Goal: Information Seeking & Learning: Learn about a topic

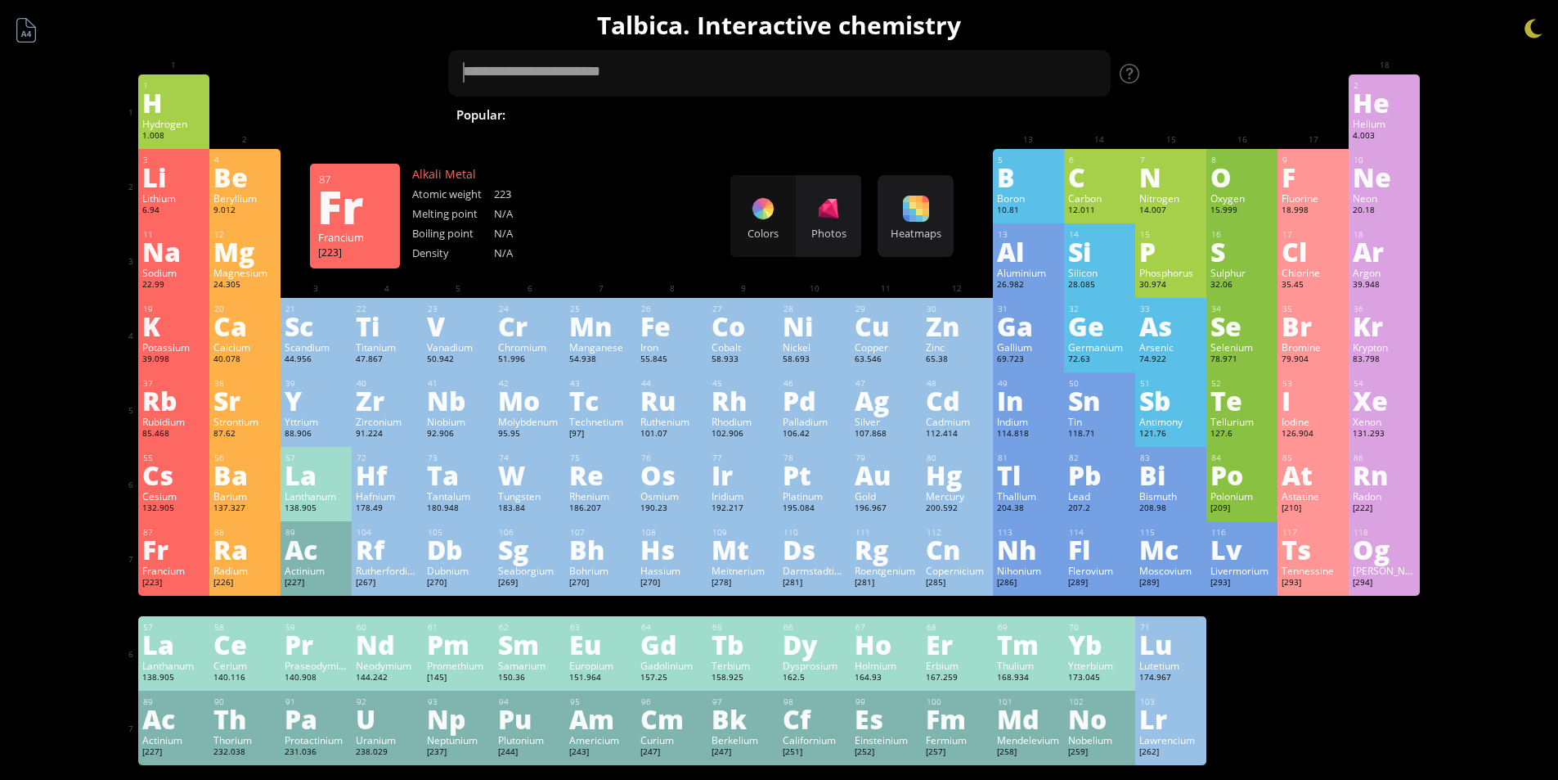
click at [166, 560] on div "Fr" at bounding box center [173, 549] width 63 height 26
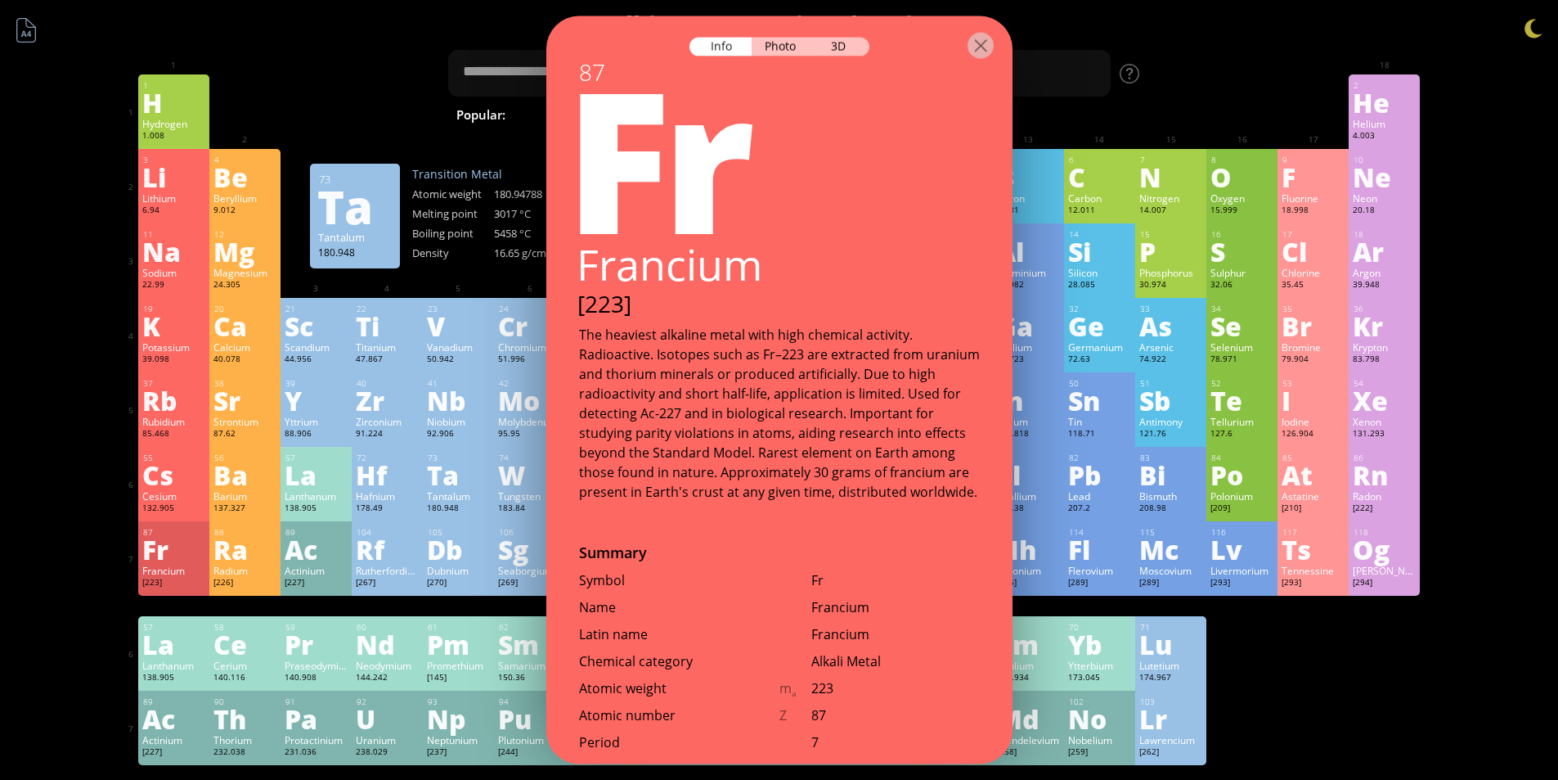
click at [766, 44] on div "Photo" at bounding box center [781, 46] width 59 height 19
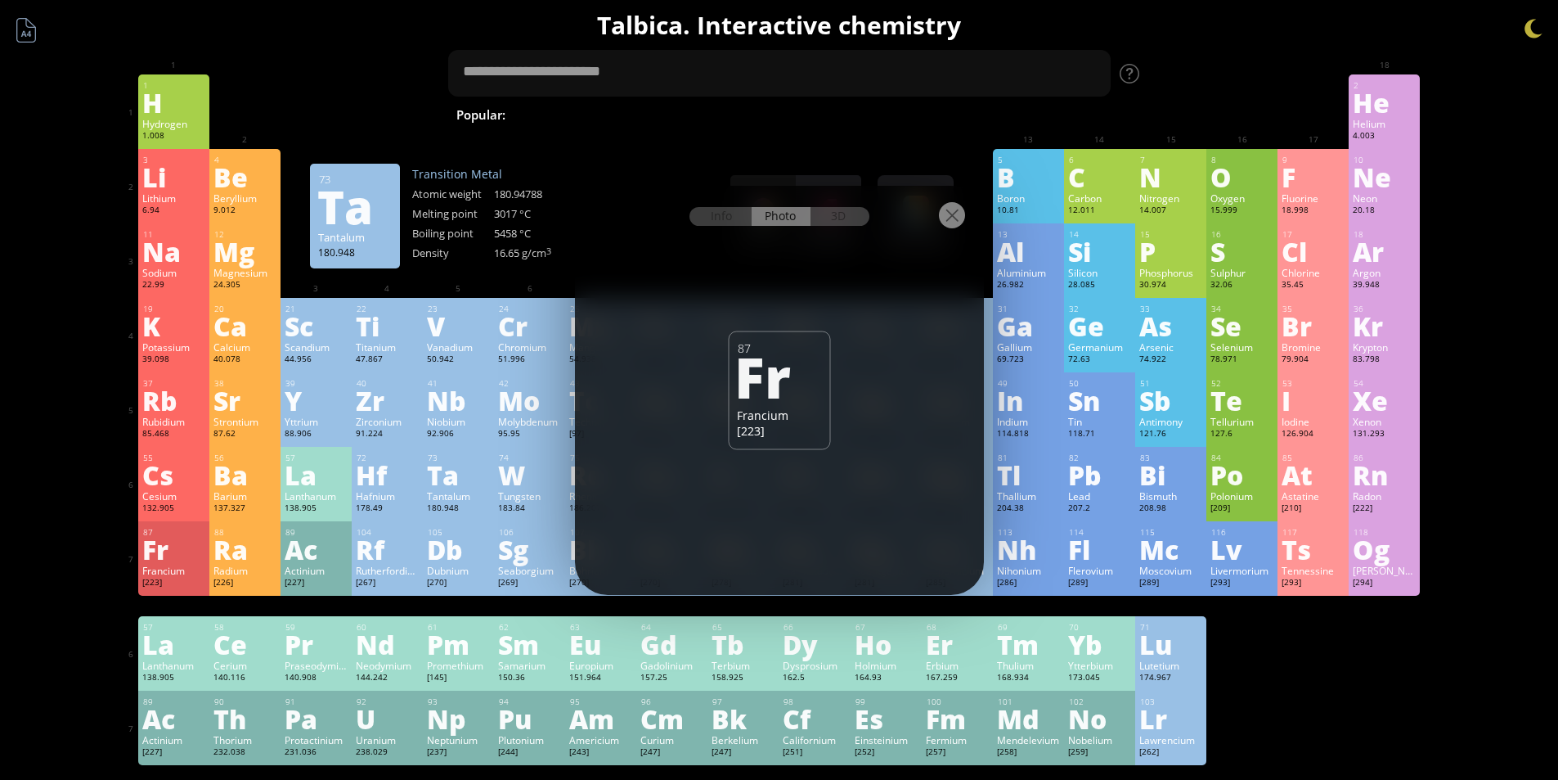
drag, startPoint x: 807, startPoint y: 217, endPoint x: 822, endPoint y: 217, distance: 14.7
click at [809, 217] on div "Info Photo 3D" at bounding box center [780, 216] width 180 height 19
click at [825, 217] on div "3D" at bounding box center [840, 216] width 59 height 19
click at [776, 217] on div "Photo" at bounding box center [781, 216] width 59 height 19
click at [726, 213] on div "Info" at bounding box center [721, 216] width 63 height 19
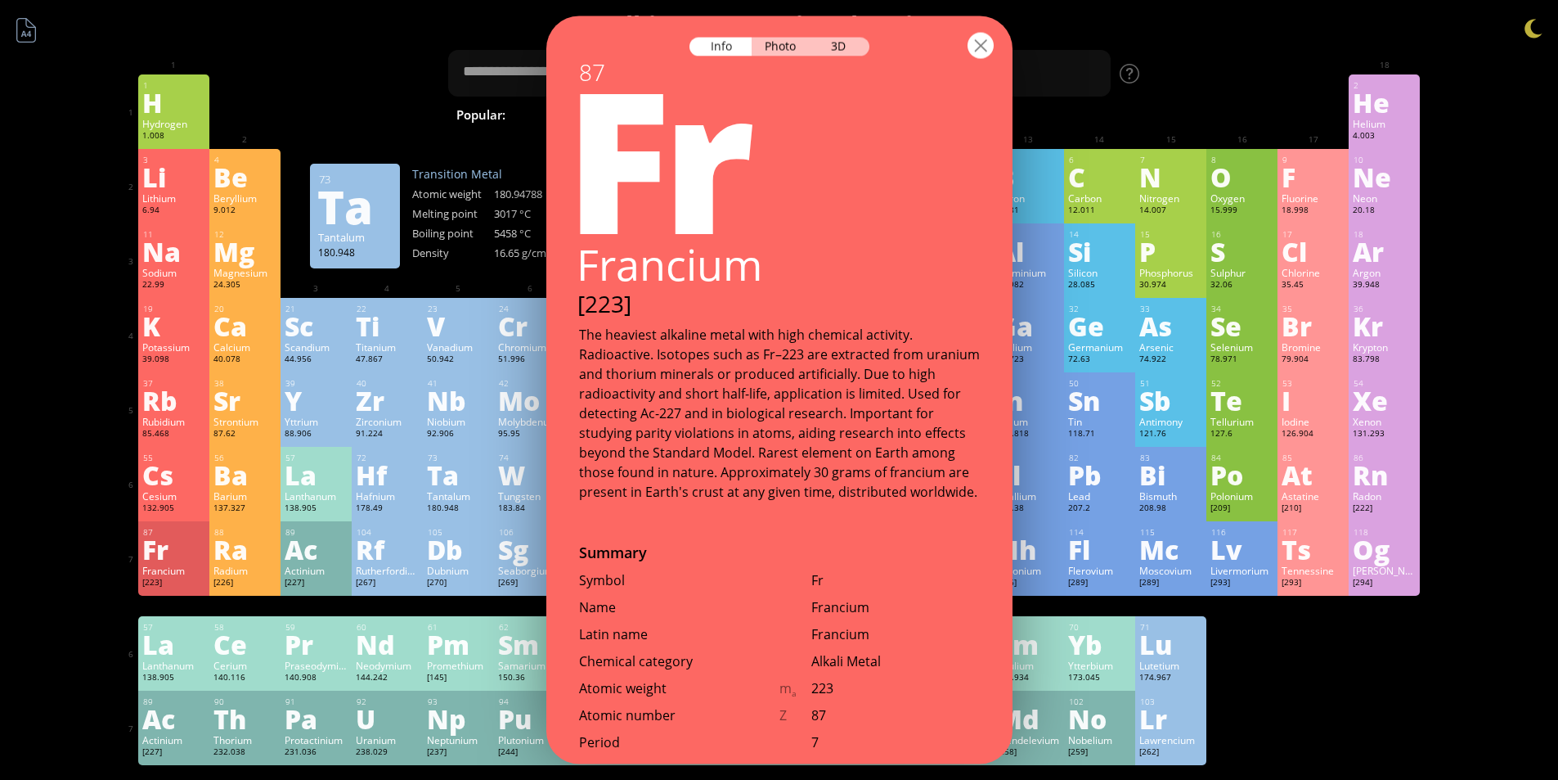
click at [987, 43] on div at bounding box center [981, 45] width 26 height 26
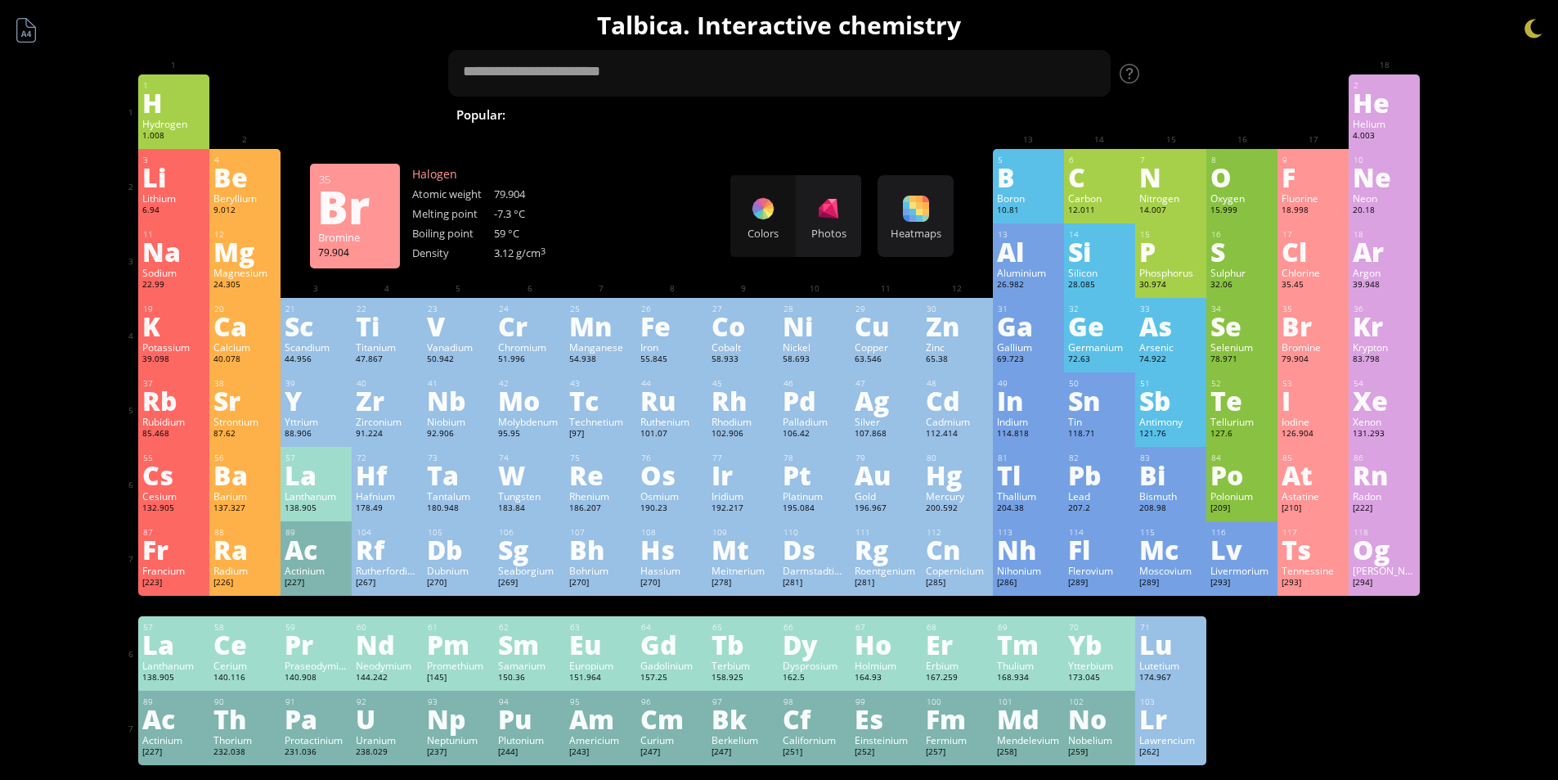
click at [1296, 317] on div "Br" at bounding box center [1313, 326] width 63 height 26
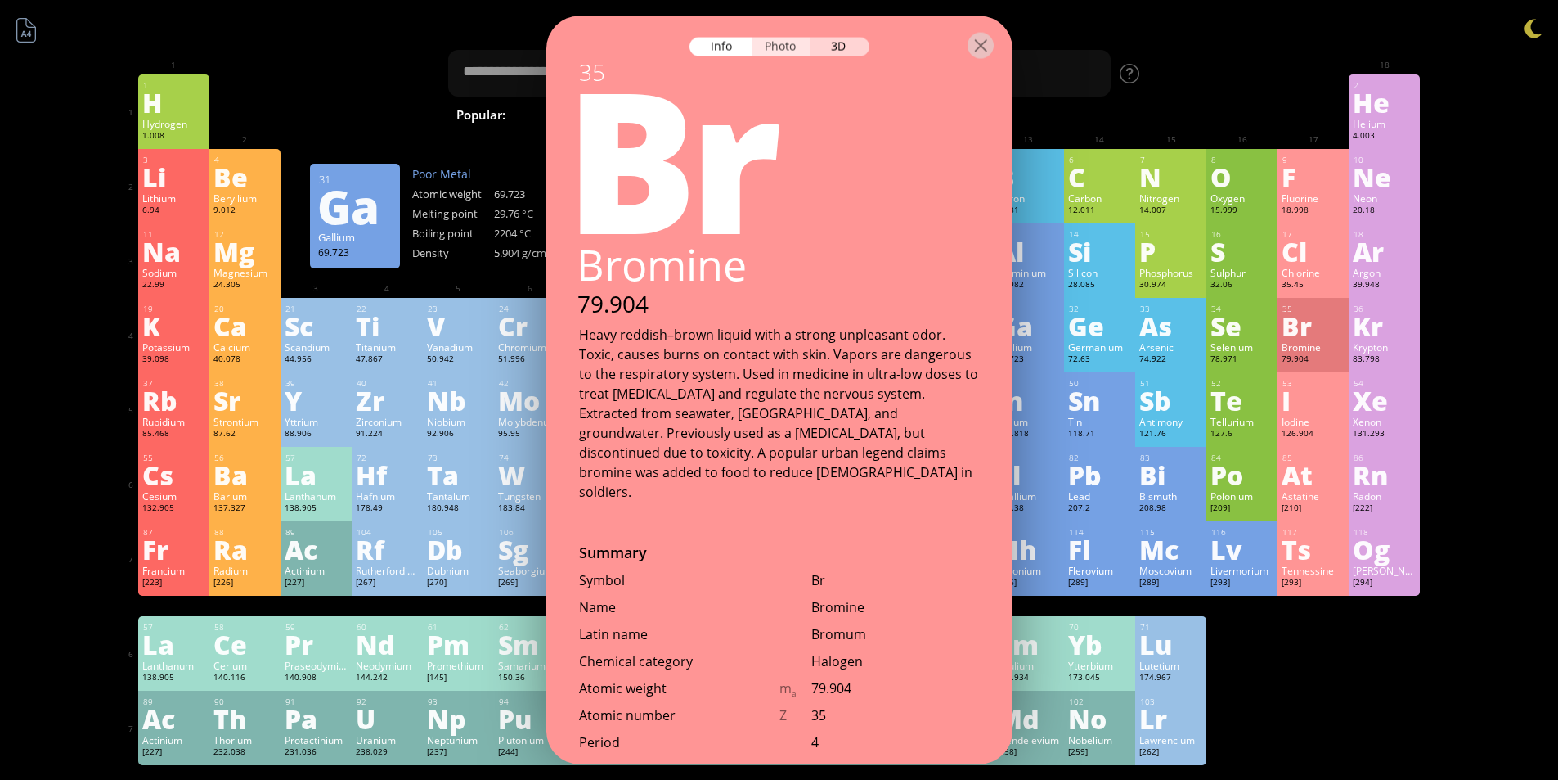
click at [776, 39] on div "Photo" at bounding box center [781, 46] width 59 height 19
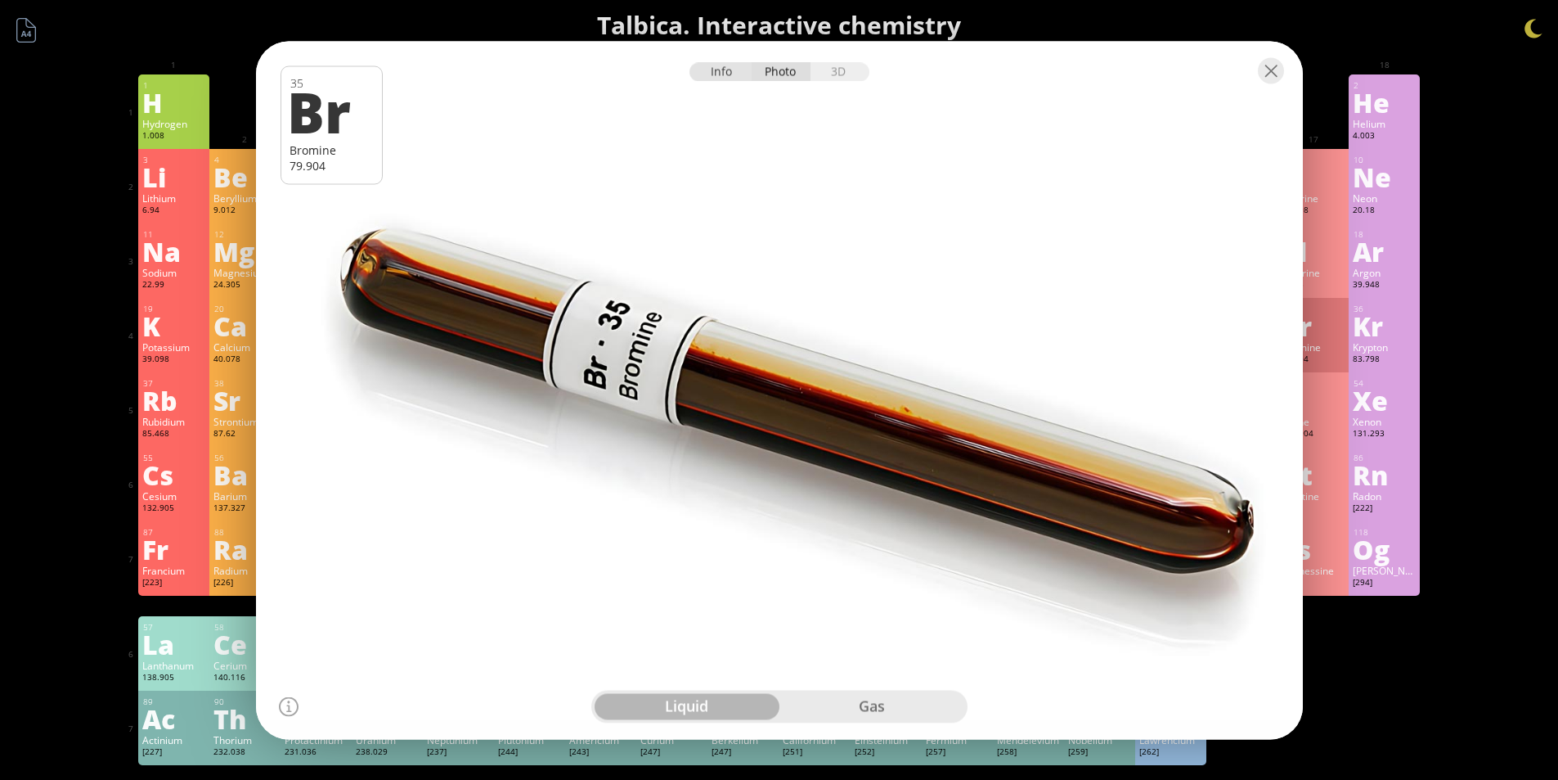
click at [735, 67] on div "Info" at bounding box center [721, 71] width 63 height 19
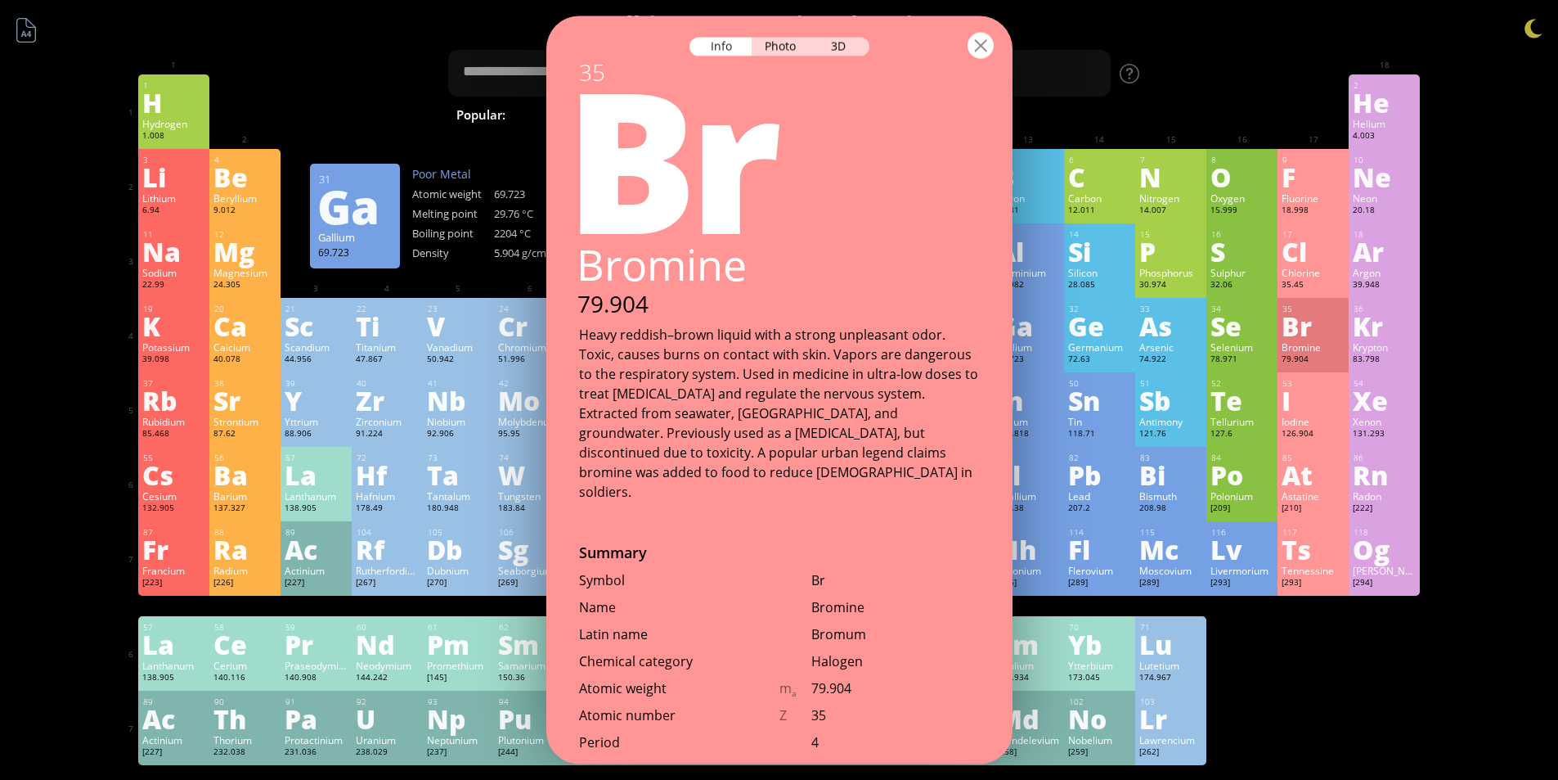
click at [983, 50] on div at bounding box center [981, 45] width 26 height 26
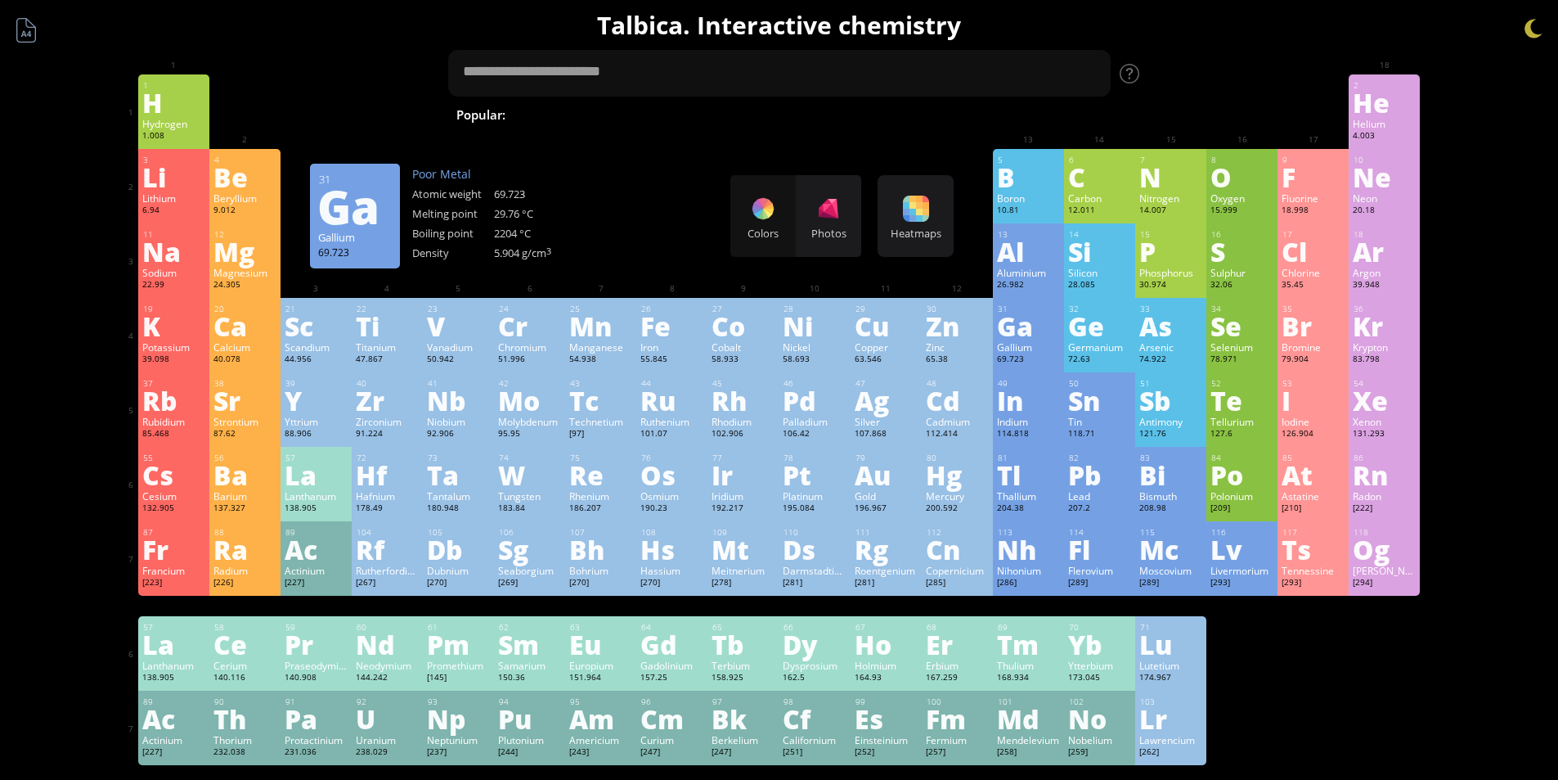
click at [1040, 335] on div "Ga" at bounding box center [1028, 326] width 63 height 26
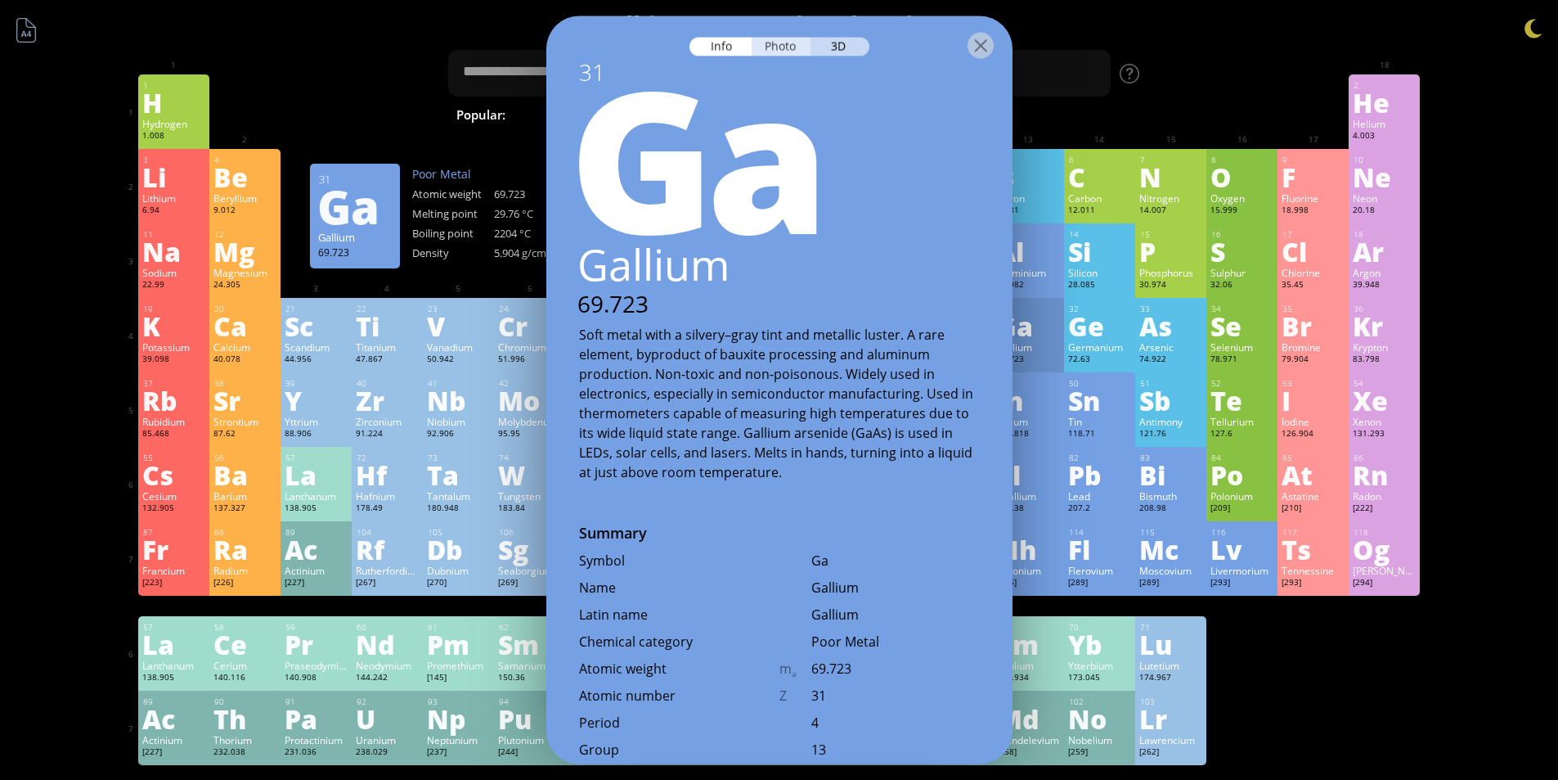
click at [776, 43] on div "Photo" at bounding box center [781, 46] width 59 height 19
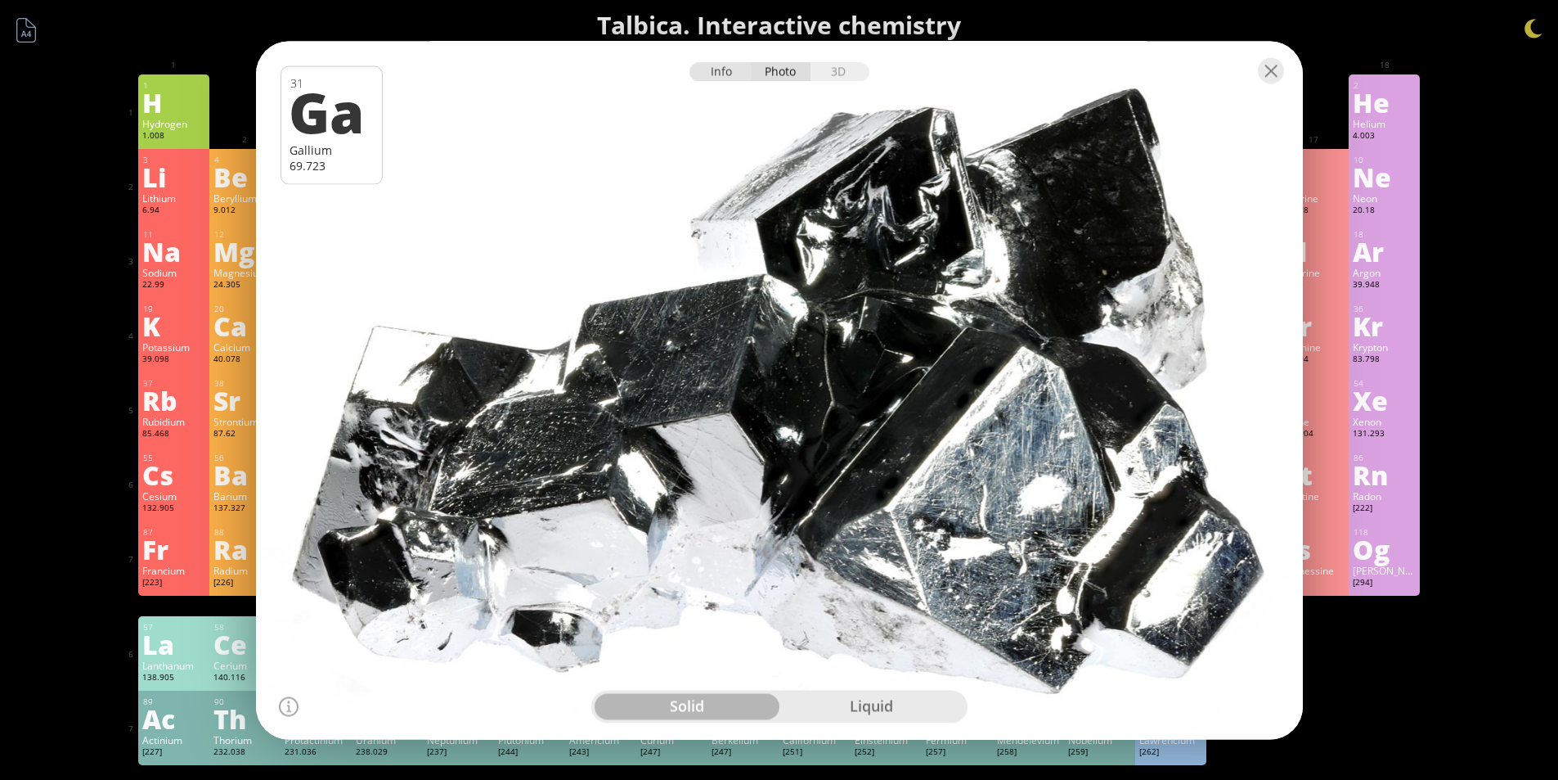
click at [728, 70] on div "Info" at bounding box center [721, 71] width 63 height 19
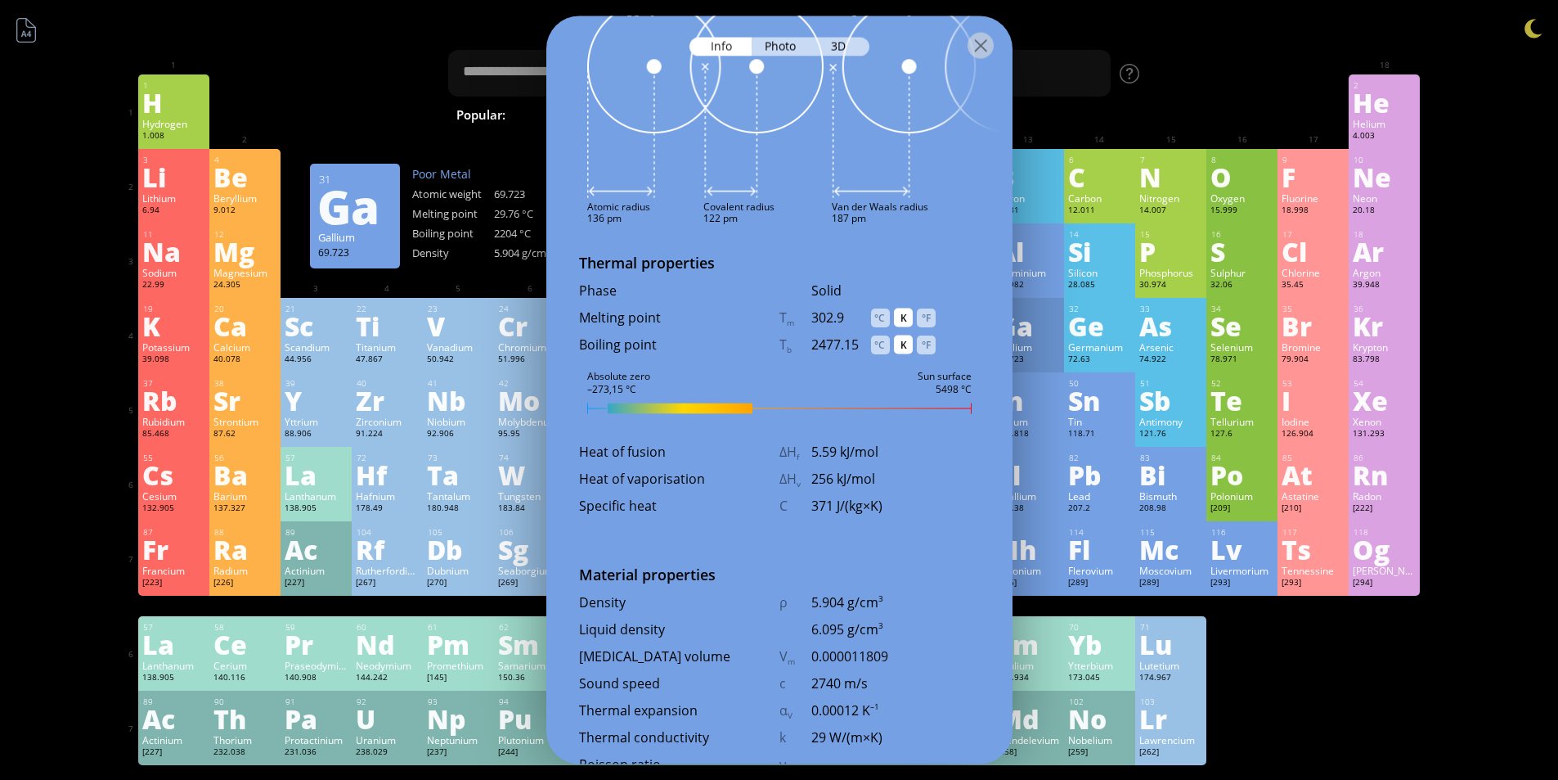
scroll to position [1636, 0]
click at [875, 349] on div "°C" at bounding box center [880, 342] width 19 height 19
click at [875, 322] on div "°C" at bounding box center [880, 315] width 19 height 19
click at [909, 317] on div "K" at bounding box center [903, 315] width 19 height 19
click at [905, 340] on div "K" at bounding box center [903, 342] width 19 height 19
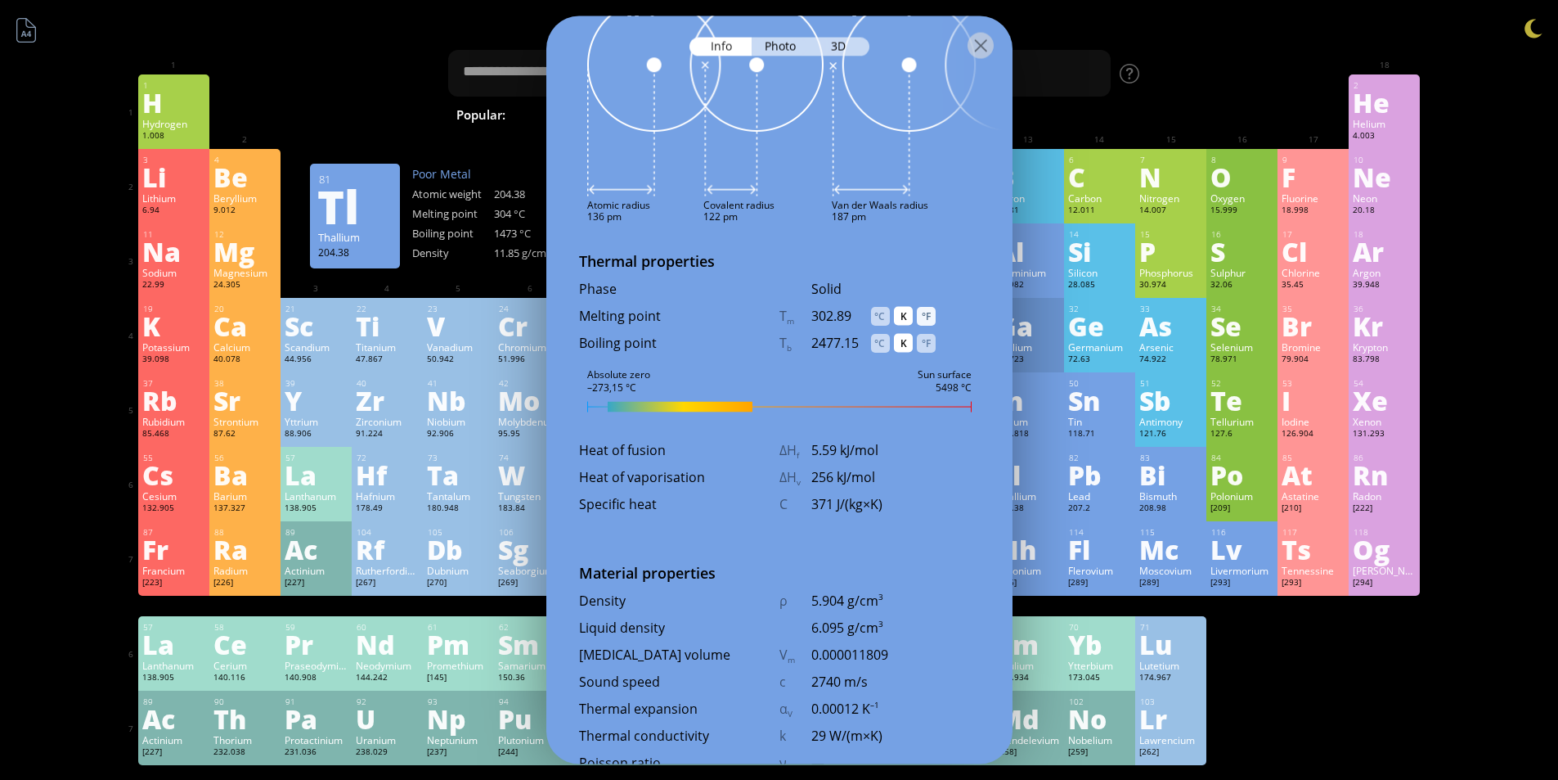
click at [922, 316] on div "°F" at bounding box center [926, 315] width 19 height 19
click at [928, 341] on div "°F" at bounding box center [926, 342] width 19 height 19
click at [905, 317] on div "K" at bounding box center [903, 315] width 19 height 19
click at [903, 338] on div "K" at bounding box center [903, 342] width 19 height 19
click at [886, 318] on div "°C" at bounding box center [880, 315] width 19 height 19
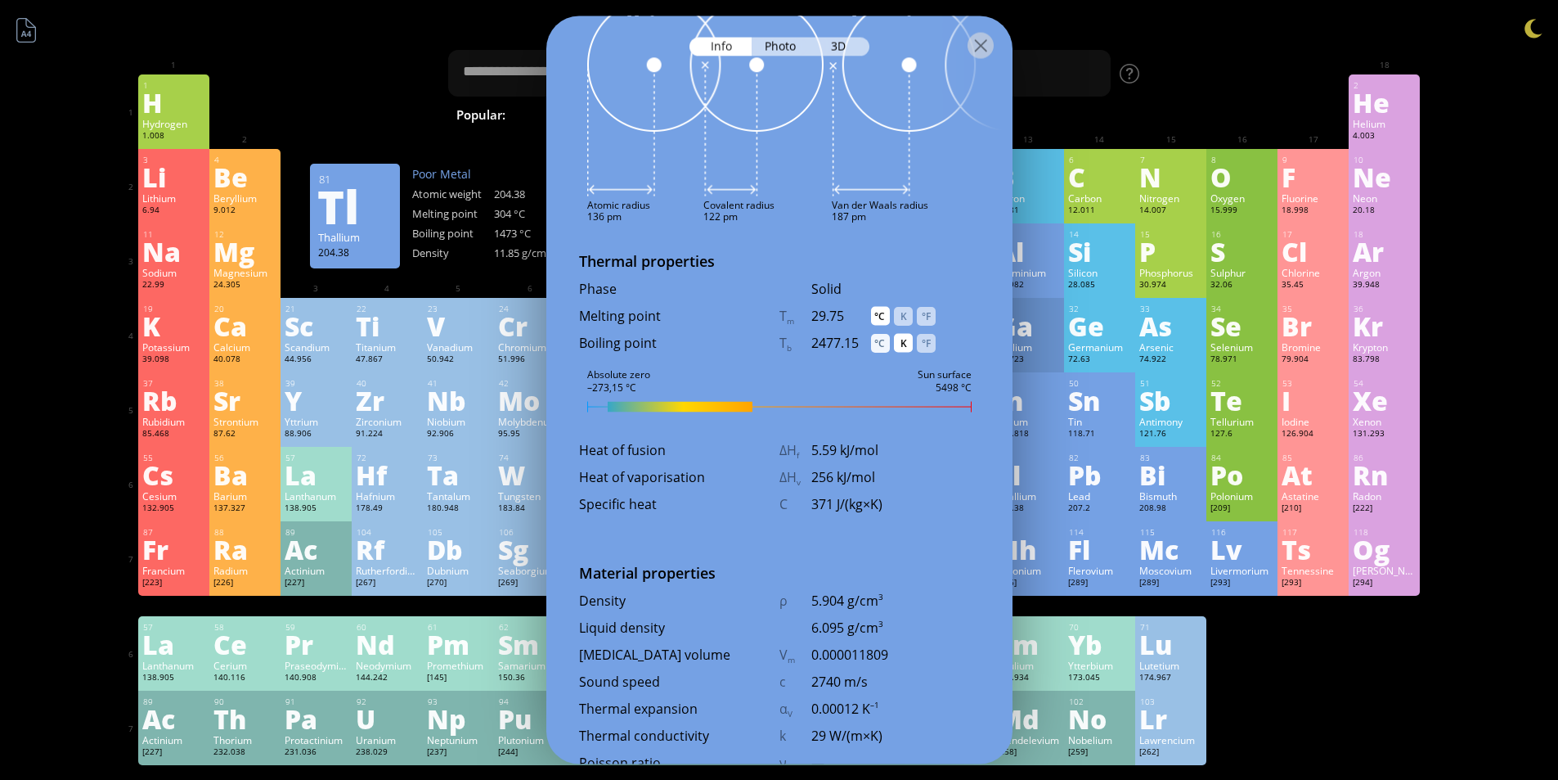
click at [884, 340] on div "°C" at bounding box center [880, 342] width 19 height 19
drag, startPoint x: 901, startPoint y: 339, endPoint x: 902, endPoint y: 328, distance: 10.8
click at [902, 339] on div "K" at bounding box center [903, 342] width 19 height 19
click at [902, 322] on div "K" at bounding box center [903, 315] width 19 height 19
click at [875, 317] on div "°C" at bounding box center [880, 315] width 19 height 19
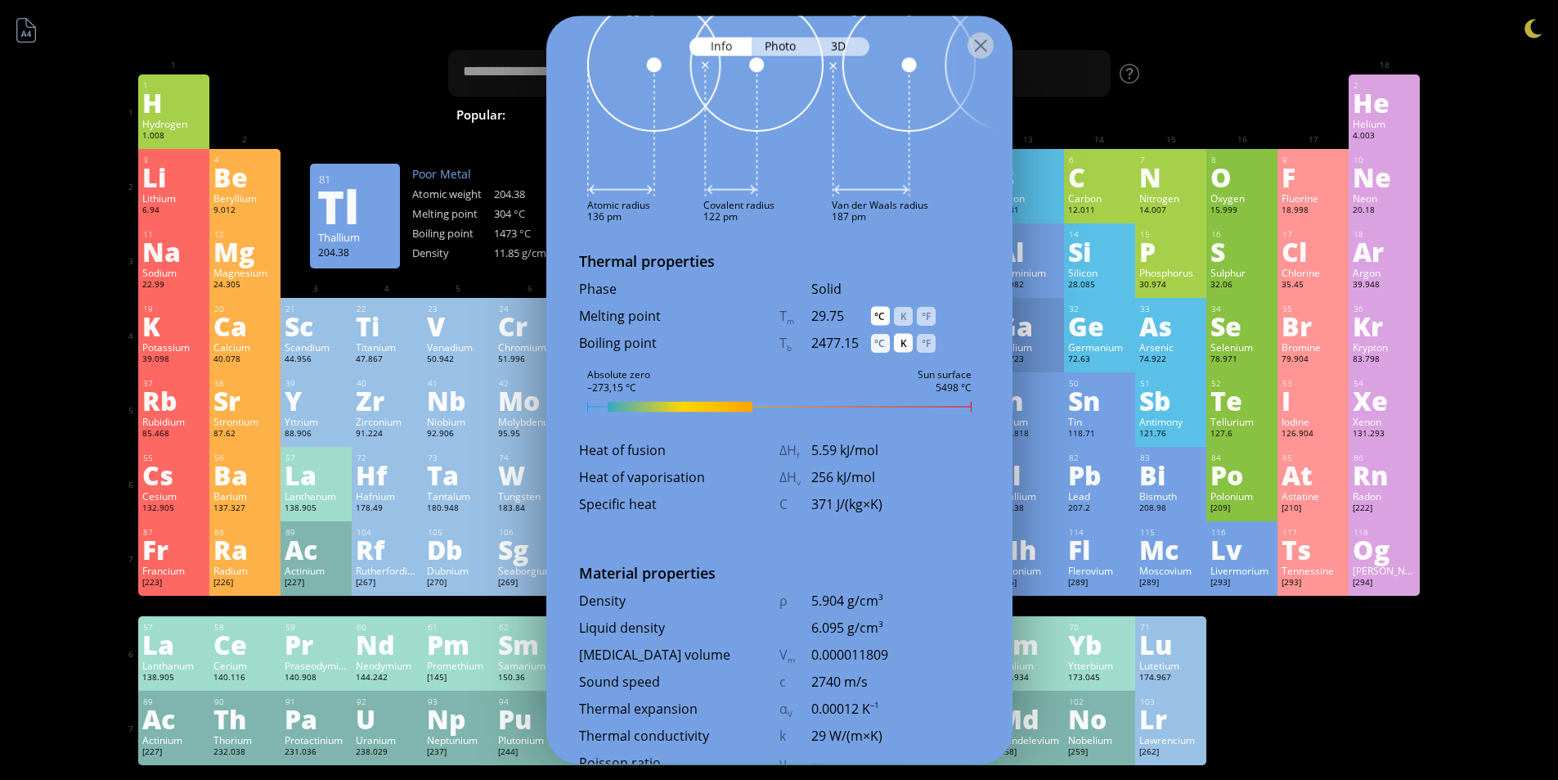
click at [876, 340] on div "°C" at bounding box center [880, 342] width 19 height 19
click at [902, 324] on div "K" at bounding box center [903, 315] width 19 height 19
click at [902, 340] on div "K" at bounding box center [903, 342] width 19 height 19
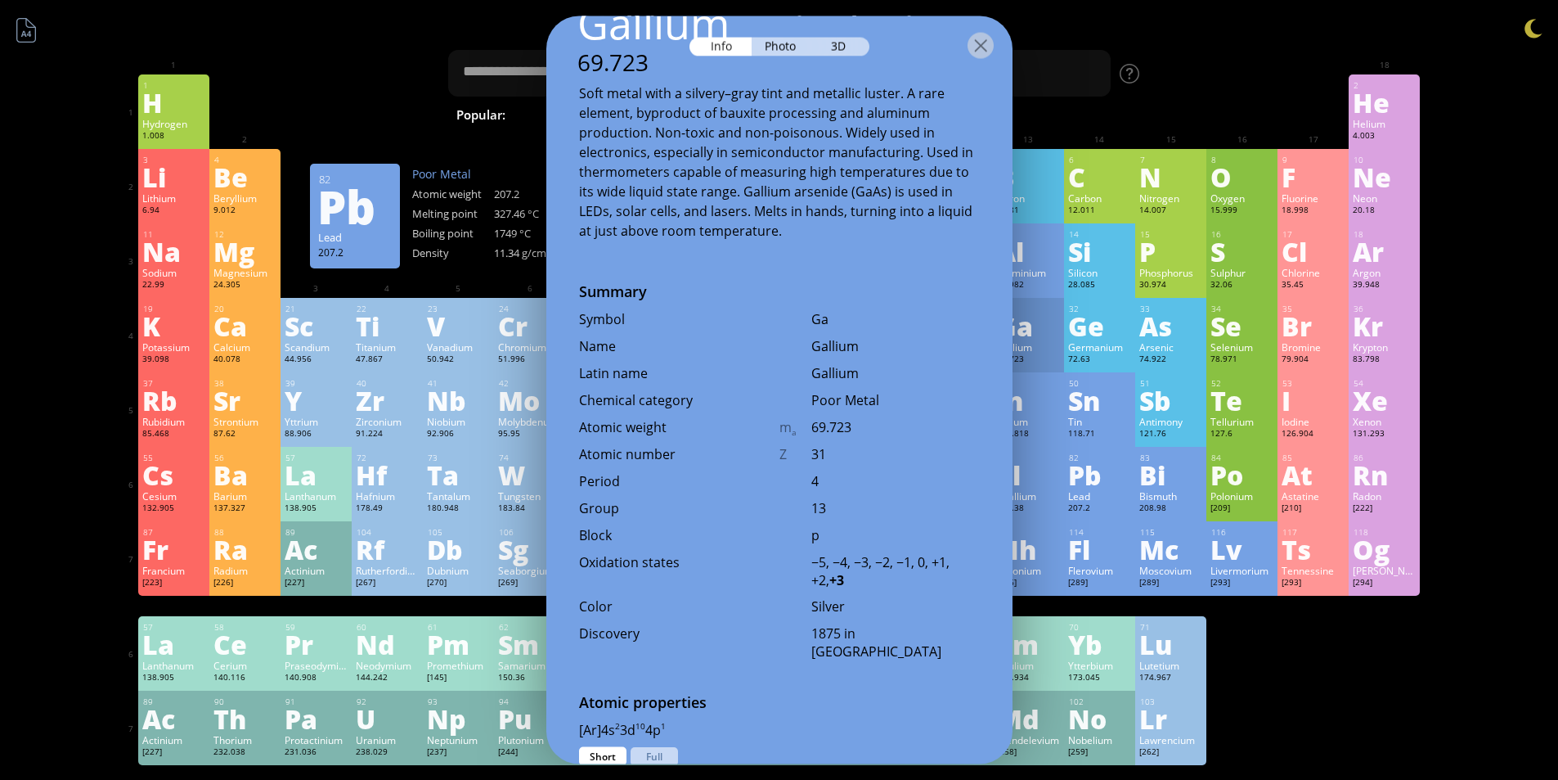
scroll to position [0, 0]
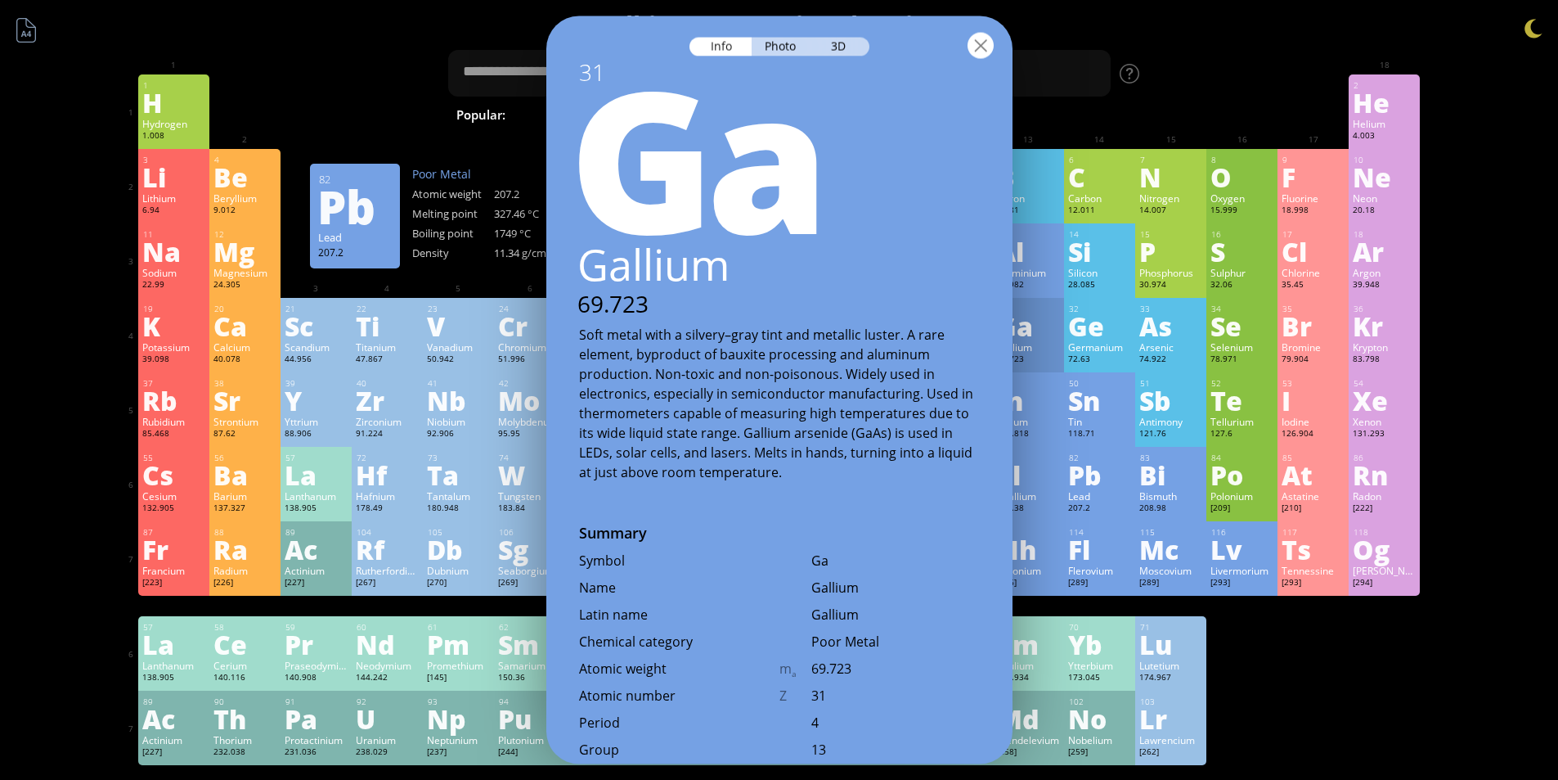
click at [978, 52] on div at bounding box center [981, 45] width 26 height 26
